Goal: Book appointment/travel/reservation

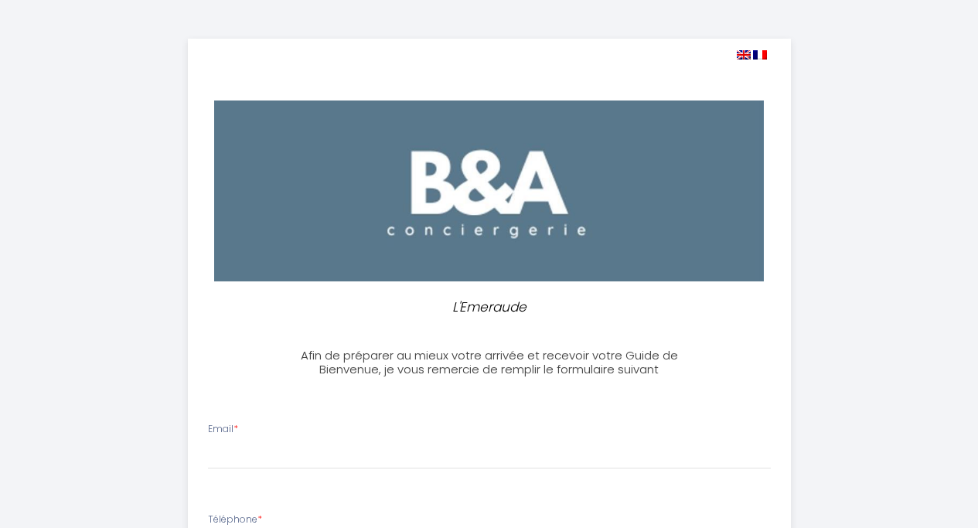
select select
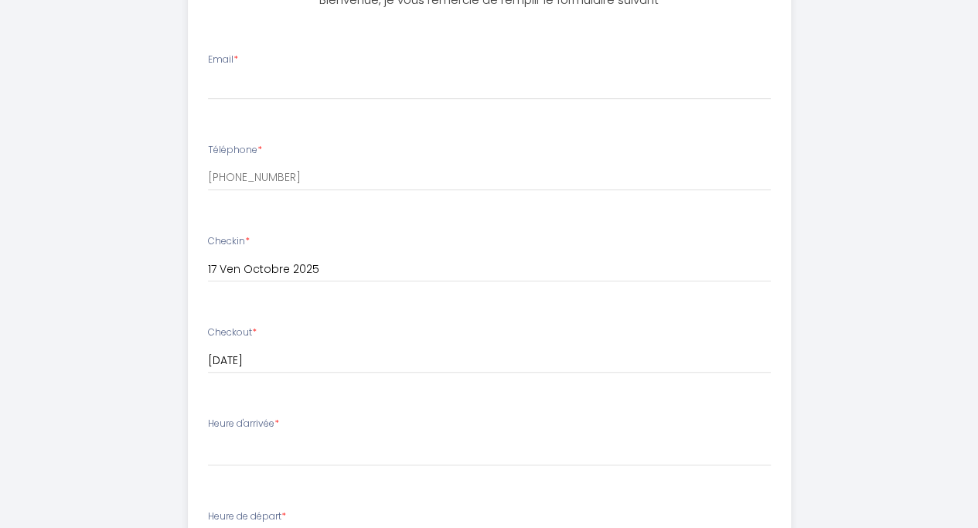
scroll to position [387, 0]
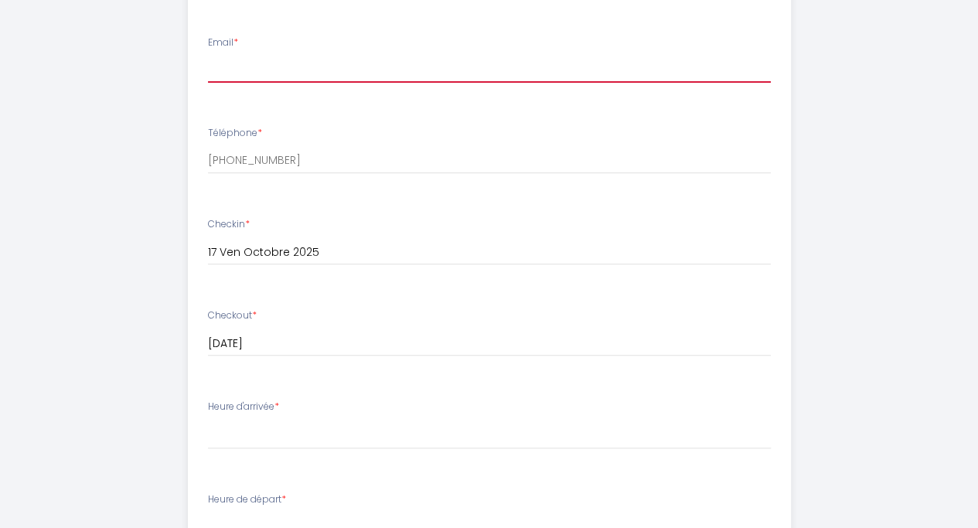
click at [314, 62] on input "Email *" at bounding box center [489, 69] width 563 height 28
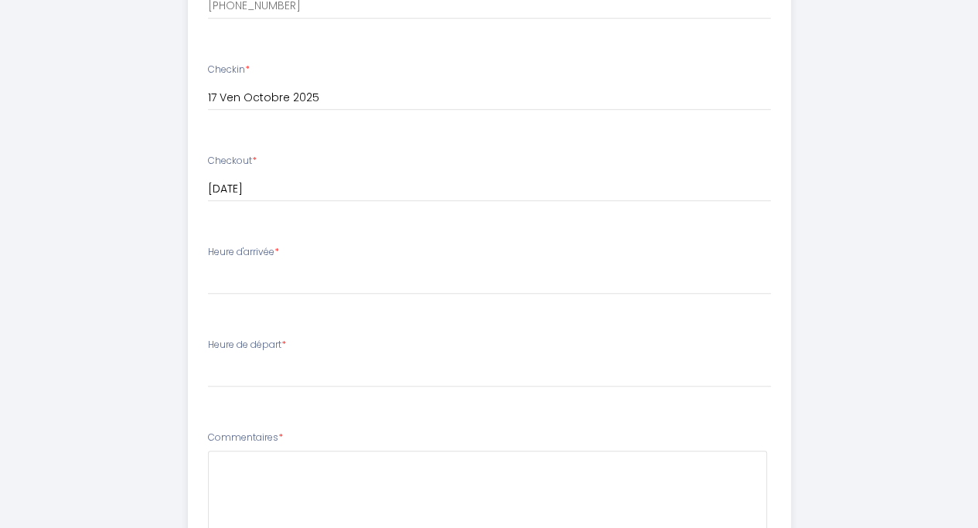
type input "[EMAIL_ADDRESS][DOMAIN_NAME]"
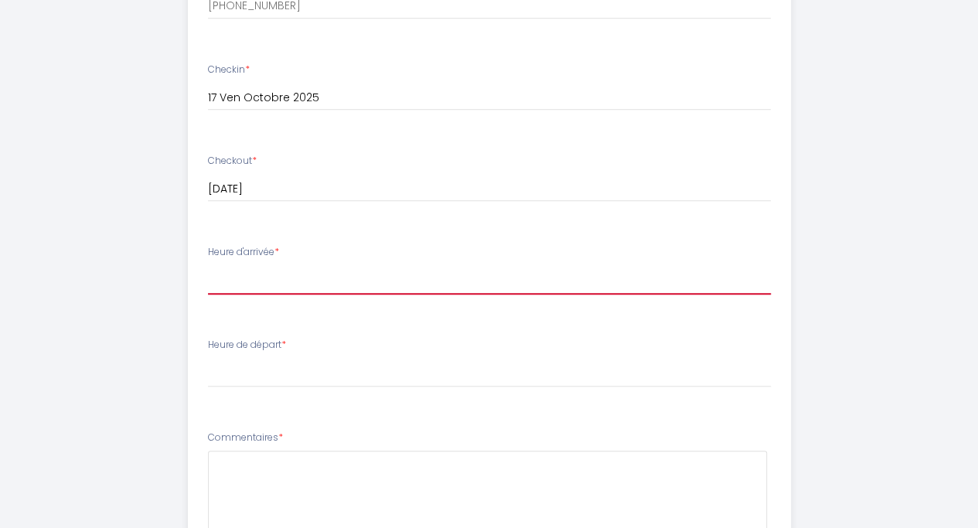
click at [325, 273] on select "16:00 16:30 17:00 17:30 18:00 18:30 19:00 19:30 20:00 20:30 21:00 21:30 22:00 2…" at bounding box center [489, 279] width 563 height 29
select select "20:30"
click at [208, 265] on select "16:00 16:30 17:00 17:30 18:00 18:30 19:00 19:30 20:00 20:30 21:00 21:30 22:00 2…" at bounding box center [489, 279] width 563 height 29
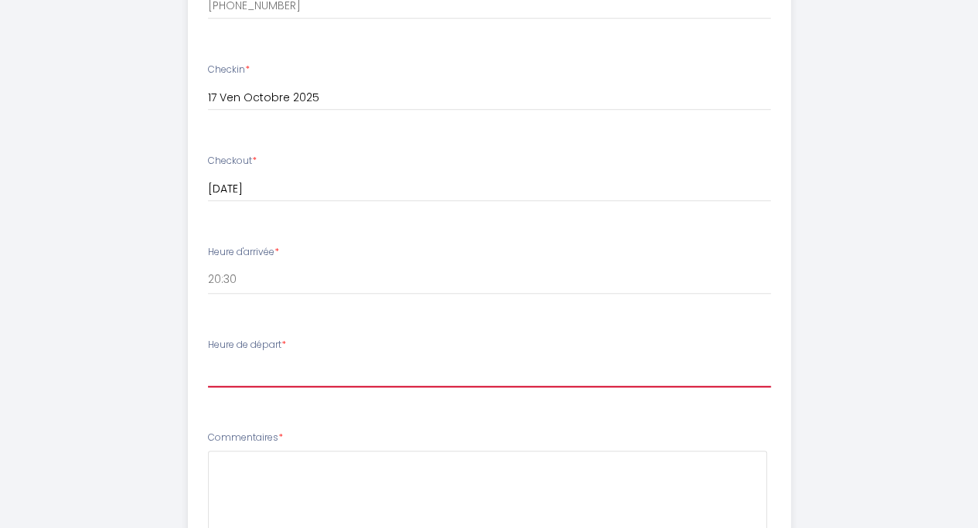
click at [306, 370] on select "00:00 00:30 01:00 01:30 02:00 02:30 03:00 03:30 04:00 04:30 05:00 05:30 06:00 0…" at bounding box center [489, 372] width 563 height 29
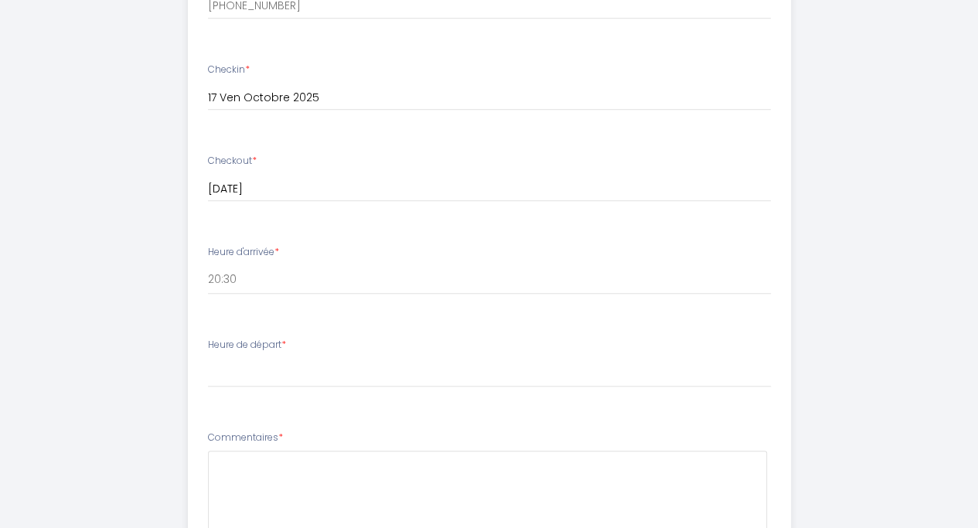
click at [163, 299] on div "L'Emeraude Afin de préparer au mieux votre arrivée et recevoir votre Guide de B…" at bounding box center [489, 199] width 905 height 1480
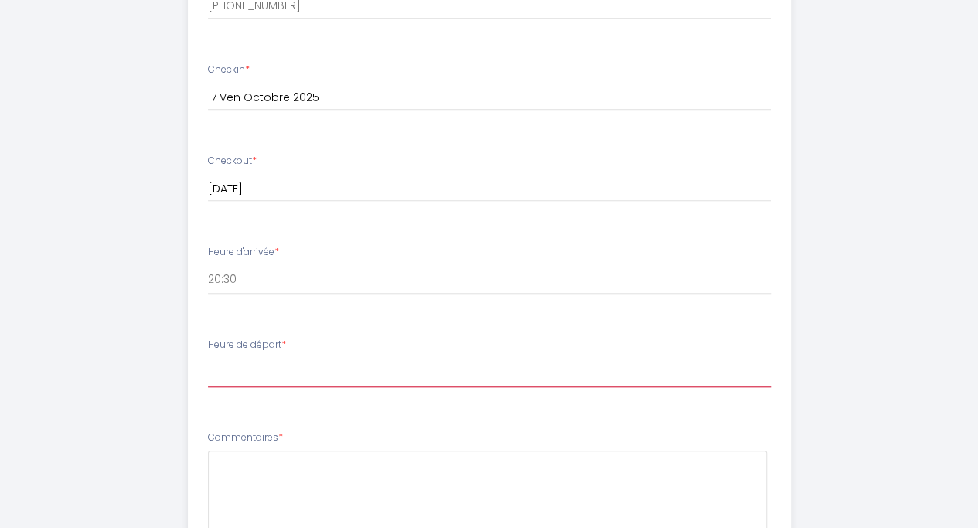
click at [365, 358] on select "00:00 00:30 01:00 01:30 02:00 02:30 03:00 03:30 04:00 04:30 05:00 05:30 06:00 0…" at bounding box center [489, 372] width 563 height 29
select select "11:00"
click at [208, 358] on select "00:00 00:30 01:00 01:30 02:00 02:30 03:00 03:30 04:00 04:30 05:00 05:30 06:00 0…" at bounding box center [489, 372] width 563 height 29
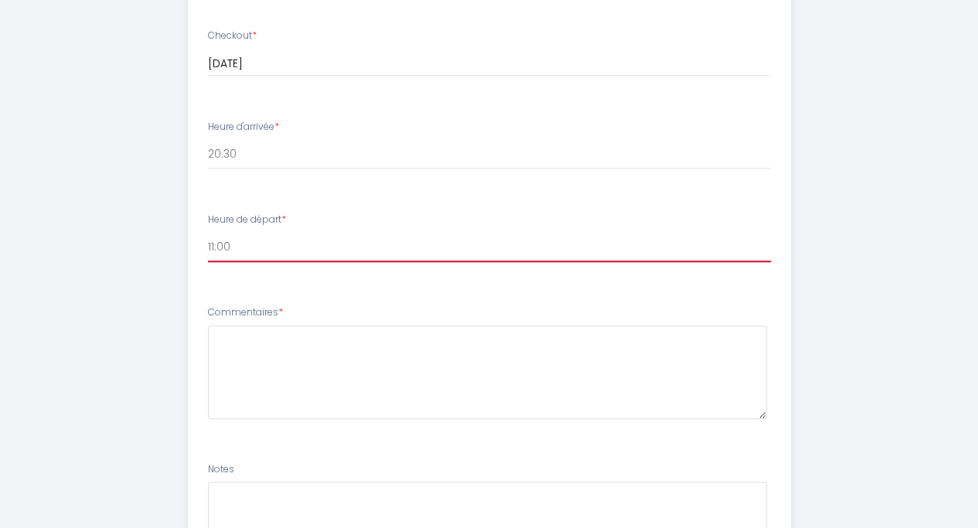
scroll to position [851, 0]
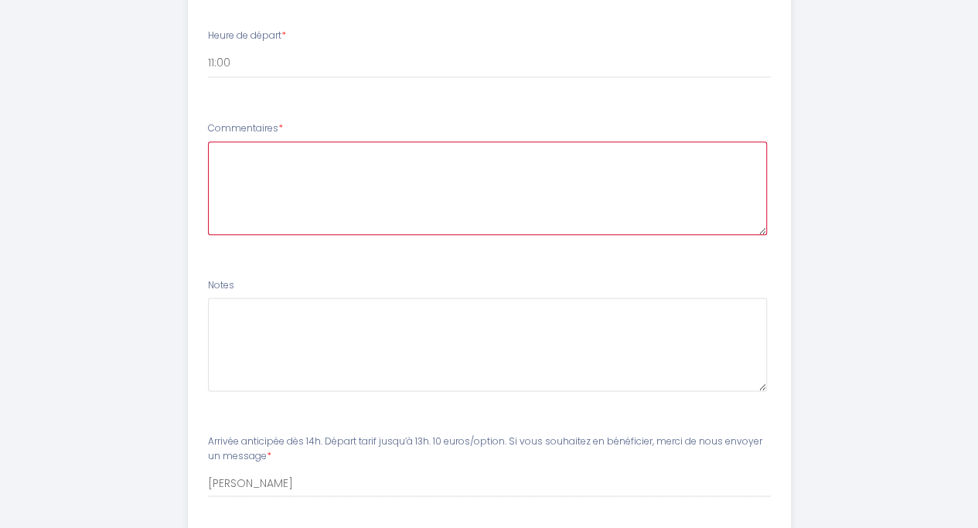
click at [332, 165] on textarea at bounding box center [487, 189] width 559 height 94
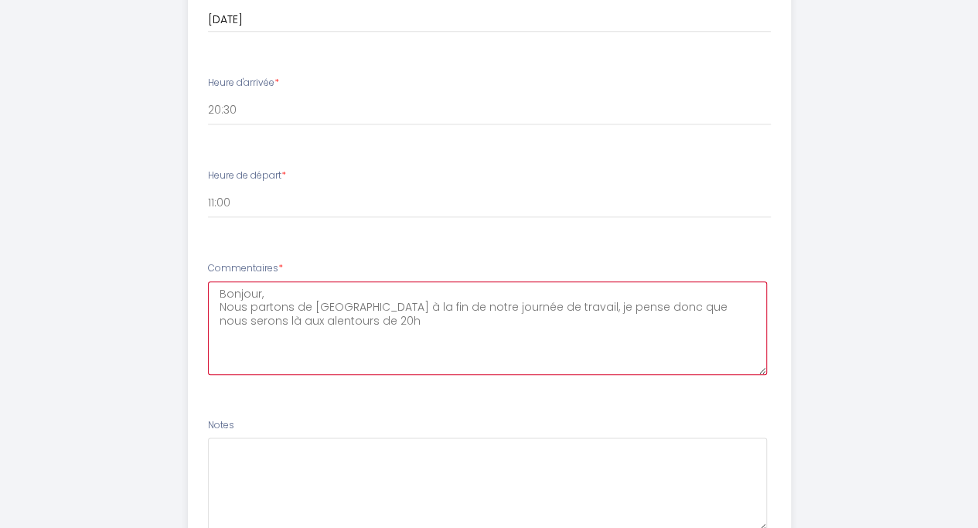
scroll to position [696, 0]
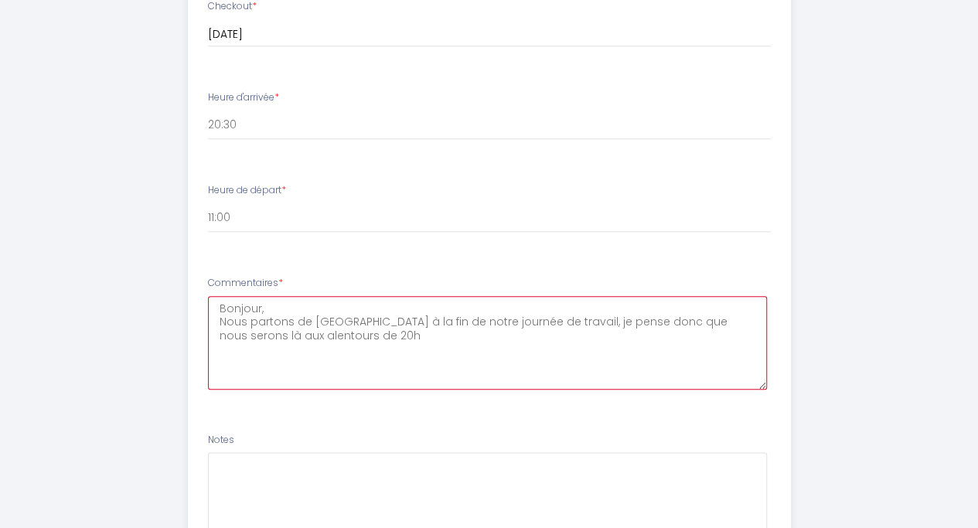
type textarea "Bonjour, Nous partons de [GEOGRAPHIC_DATA] à la fin de notre journée de travail…"
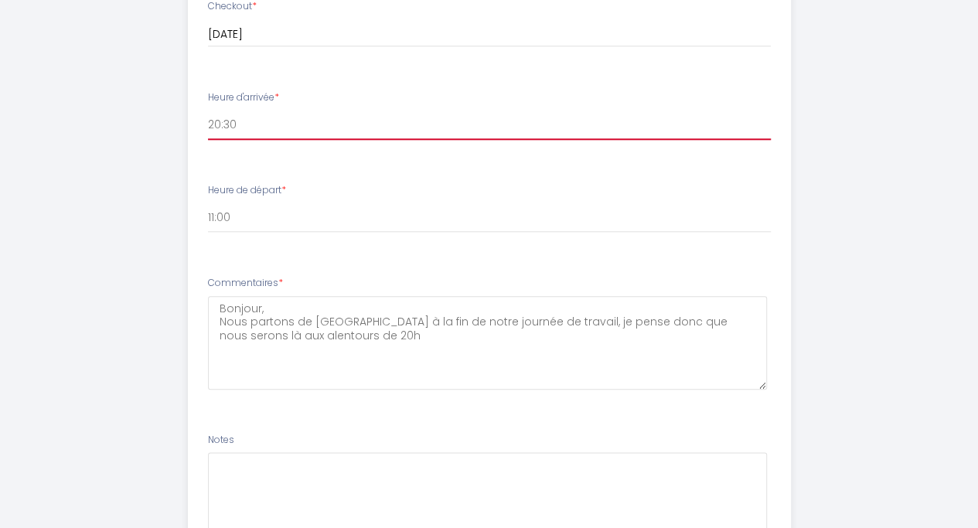
click at [286, 126] on select "16:00 16:30 17:00 17:30 18:00 18:30 19:00 19:30 20:00 20:30 21:00 21:30 22:00 2…" at bounding box center [489, 125] width 563 height 29
click at [304, 126] on select "16:00 16:30 17:00 17:30 18:00 18:30 19:00 19:30 20:00 20:30 21:00 21:30 22:00 2…" at bounding box center [489, 125] width 563 height 29
select select "20:00"
click at [208, 111] on select "16:00 16:30 17:00 17:30 18:00 18:30 19:00 19:30 20:00 20:30 21:00 21:30 22:00 2…" at bounding box center [489, 125] width 563 height 29
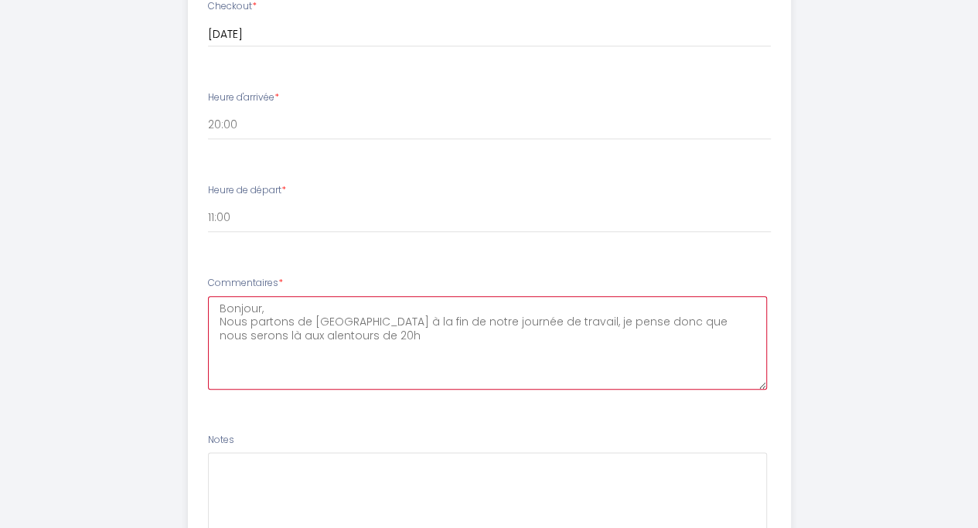
click at [425, 343] on textarea "Bonjour, Nous partons de [GEOGRAPHIC_DATA] à la fin de notre journée de travail…" at bounding box center [487, 343] width 559 height 94
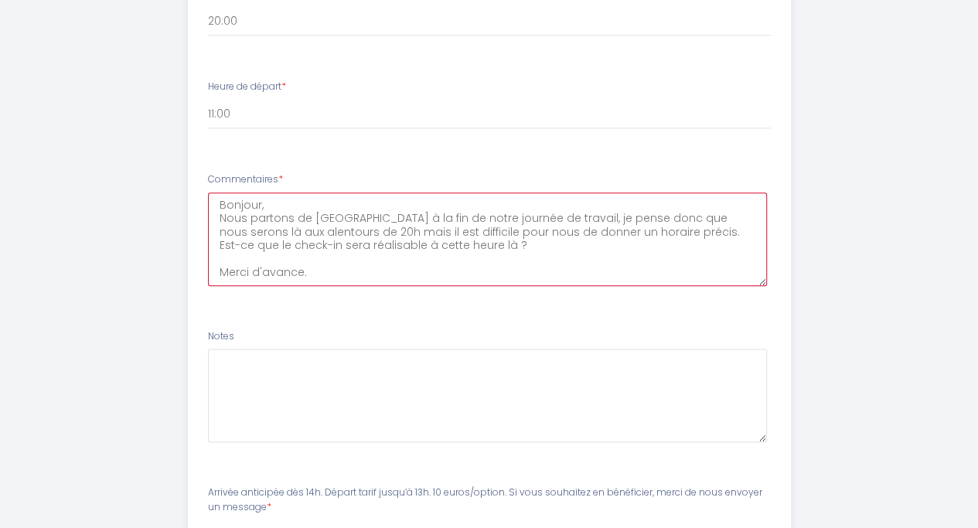
scroll to position [950, 0]
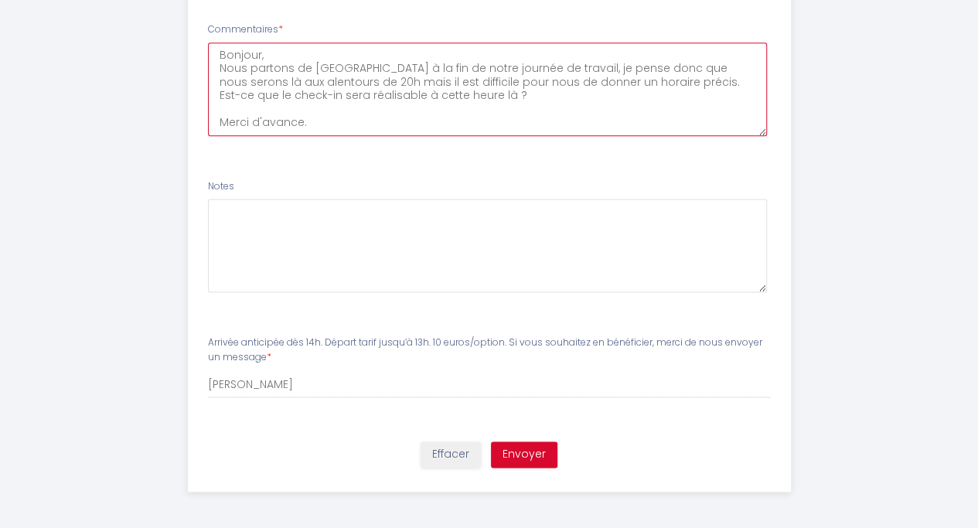
type textarea "Bonjour, Nous partons de [GEOGRAPHIC_DATA] à la fin de notre journée de travail…"
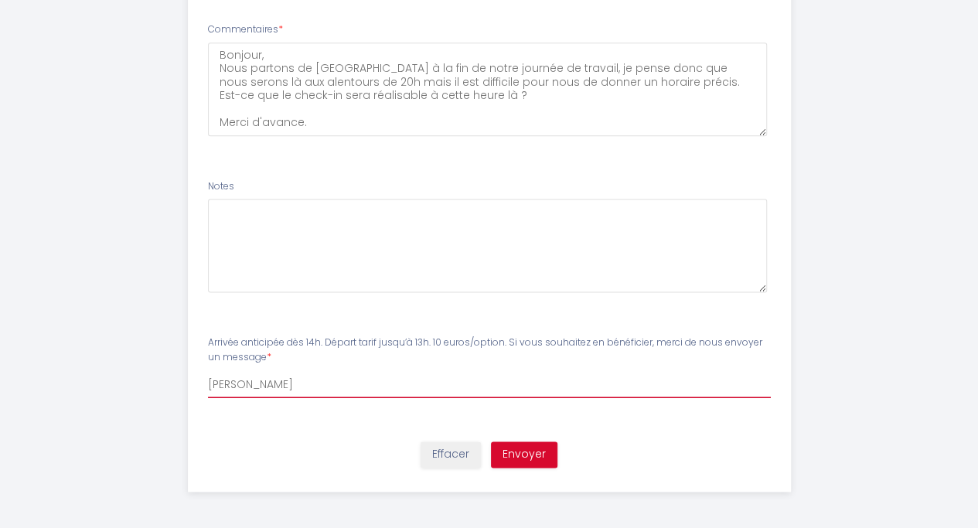
click at [353, 388] on input "[PERSON_NAME]" at bounding box center [489, 384] width 563 height 28
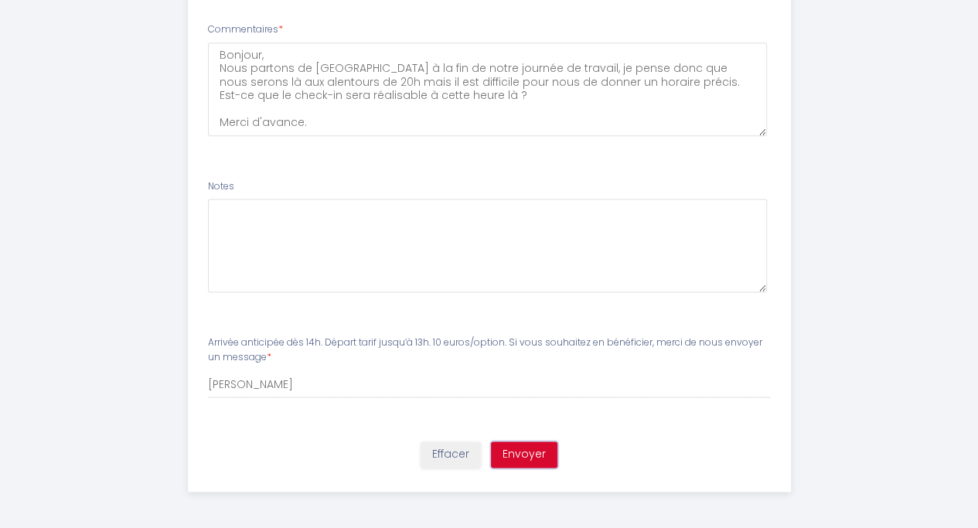
click at [540, 455] on button "Envoyer" at bounding box center [524, 455] width 66 height 26
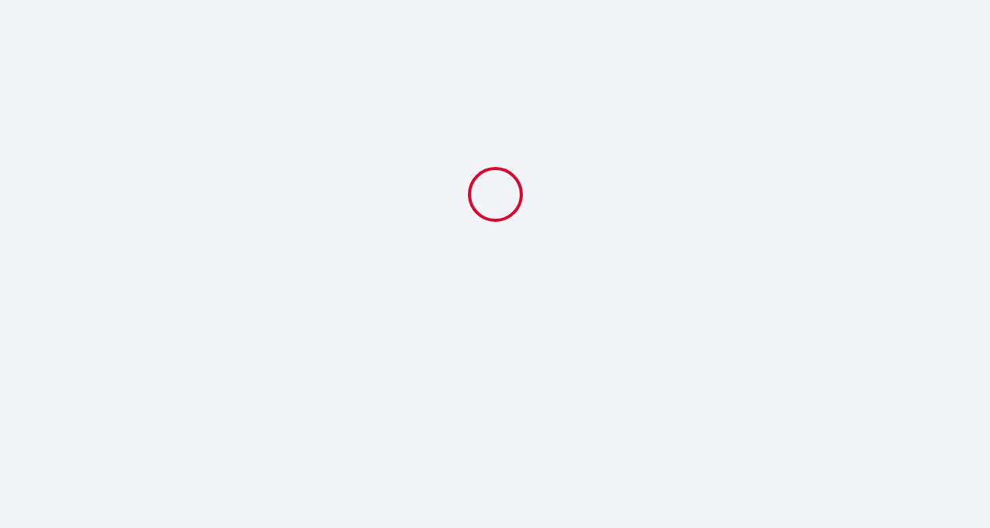
select select "20:00"
select select "11:00"
